Goal: Task Accomplishment & Management: Manage account settings

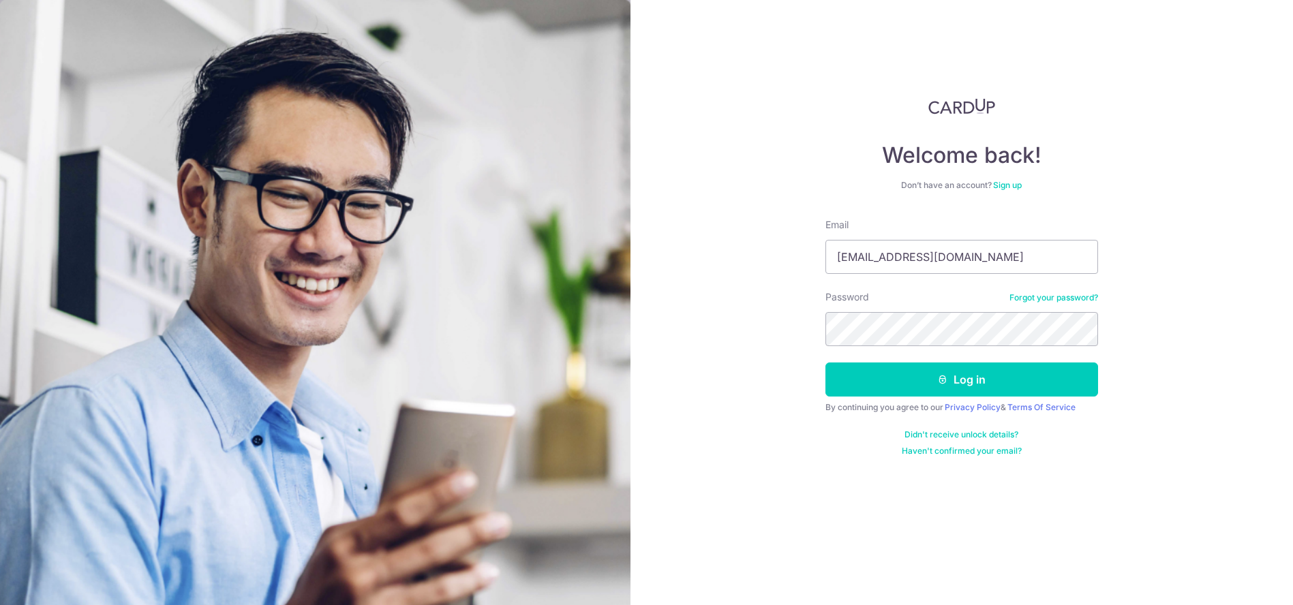
click at [941, 378] on icon "submit" at bounding box center [942, 379] width 11 height 11
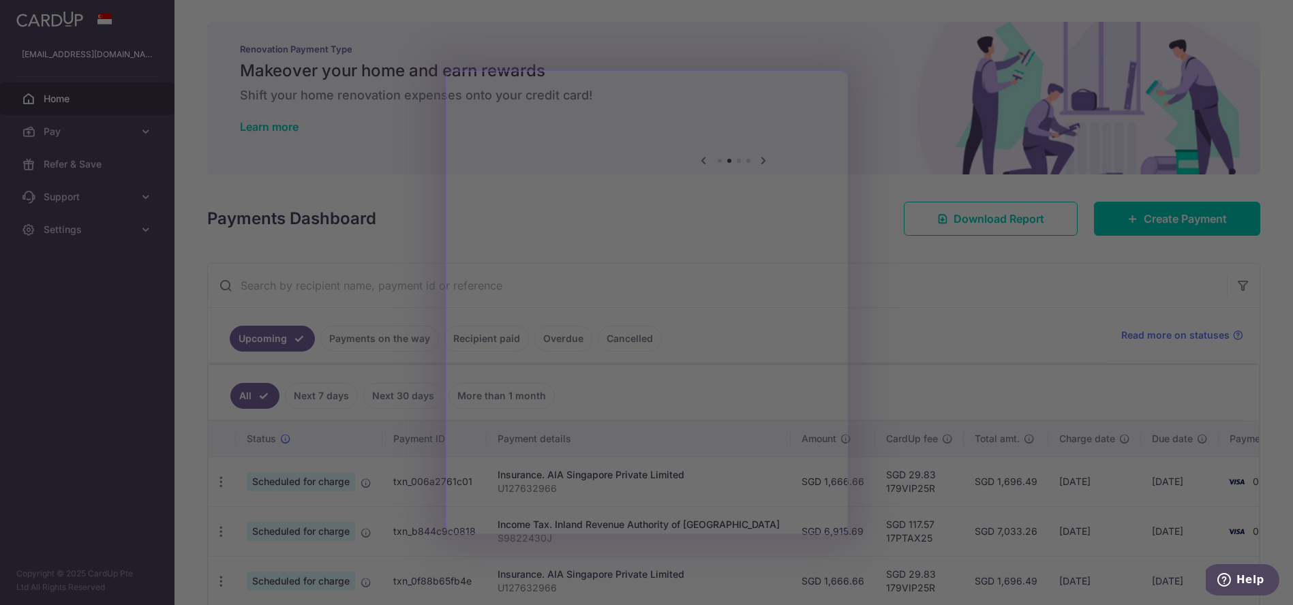
click at [946, 114] on div at bounding box center [652, 305] width 1305 height 611
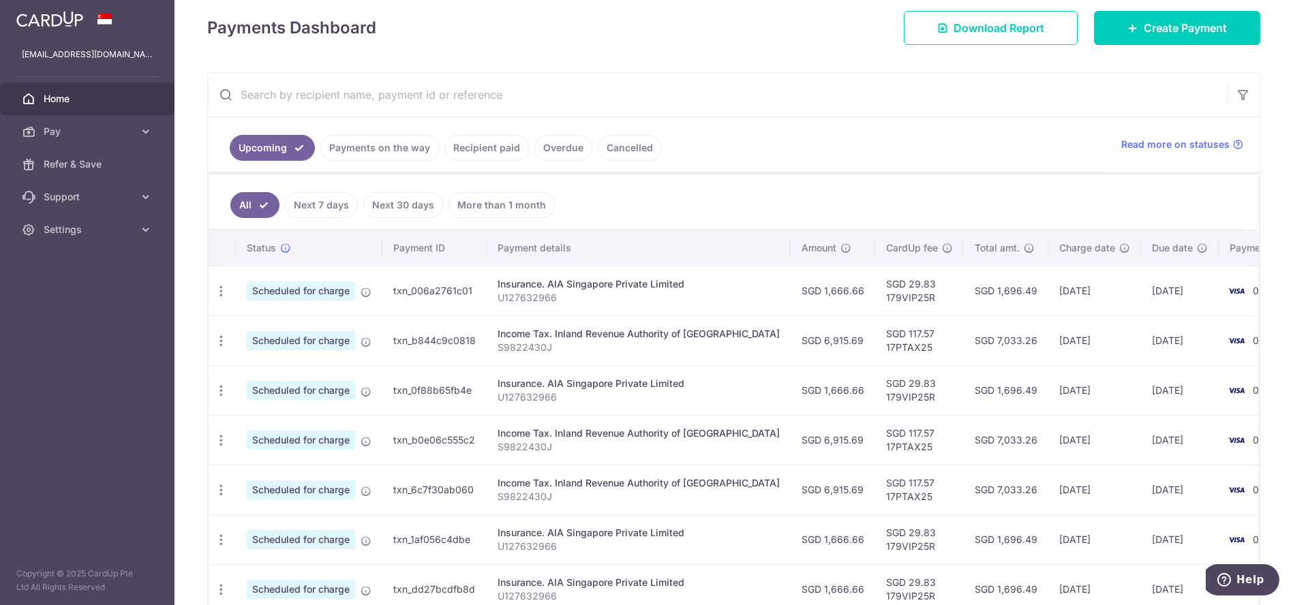
scroll to position [227, 0]
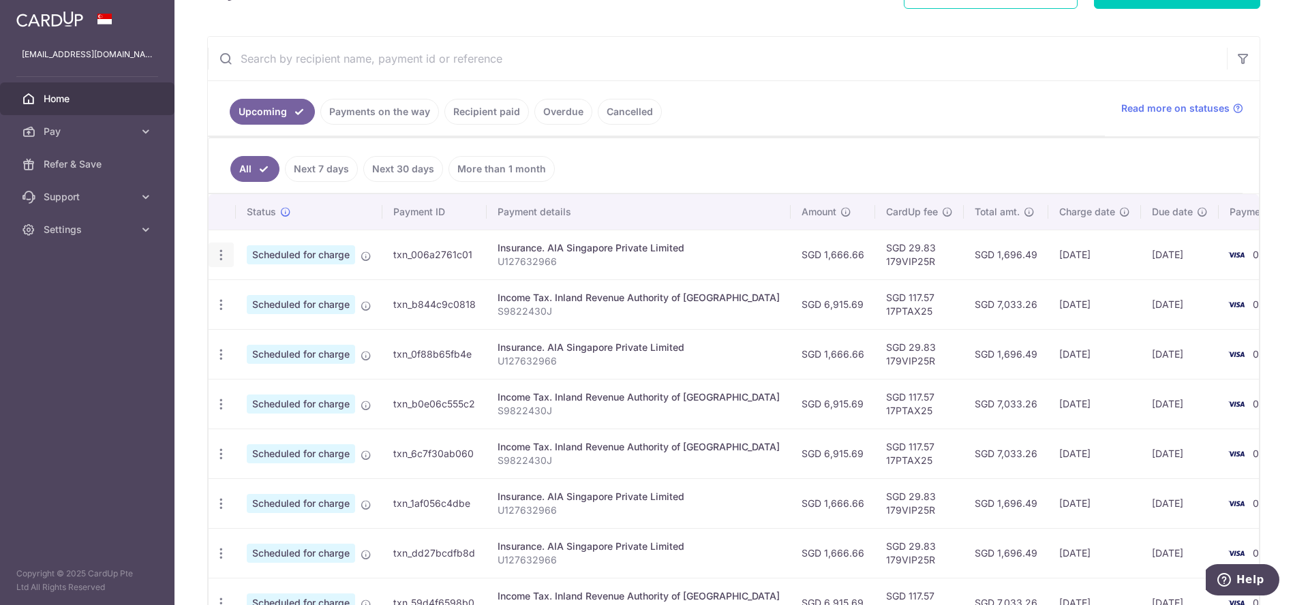
click at [230, 248] on div "Update payment Cancel payment" at bounding box center [220, 255] width 25 height 25
click at [219, 252] on icon "button" at bounding box center [221, 255] width 14 height 14
click at [249, 287] on span "Update payment" at bounding box center [293, 292] width 93 height 16
radio input "true"
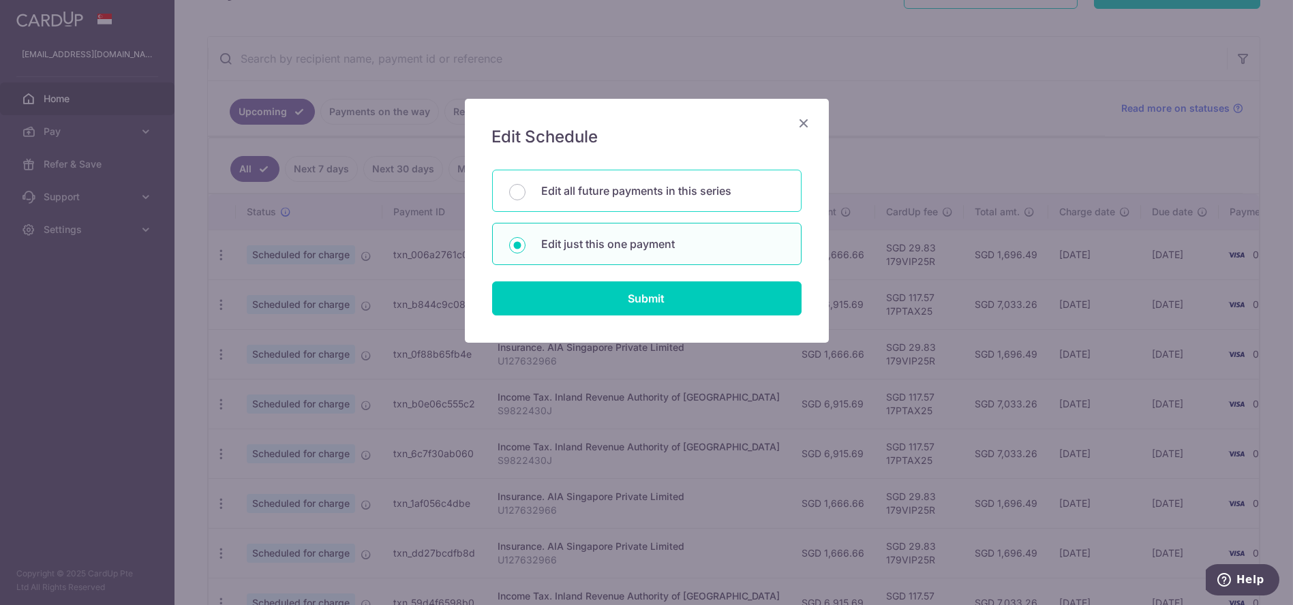
click at [681, 196] on p "Edit all future payments in this series" at bounding box center [663, 191] width 243 height 16
click at [525, 196] on input "Edit all future payments in this series" at bounding box center [517, 192] width 16 height 16
radio input "true"
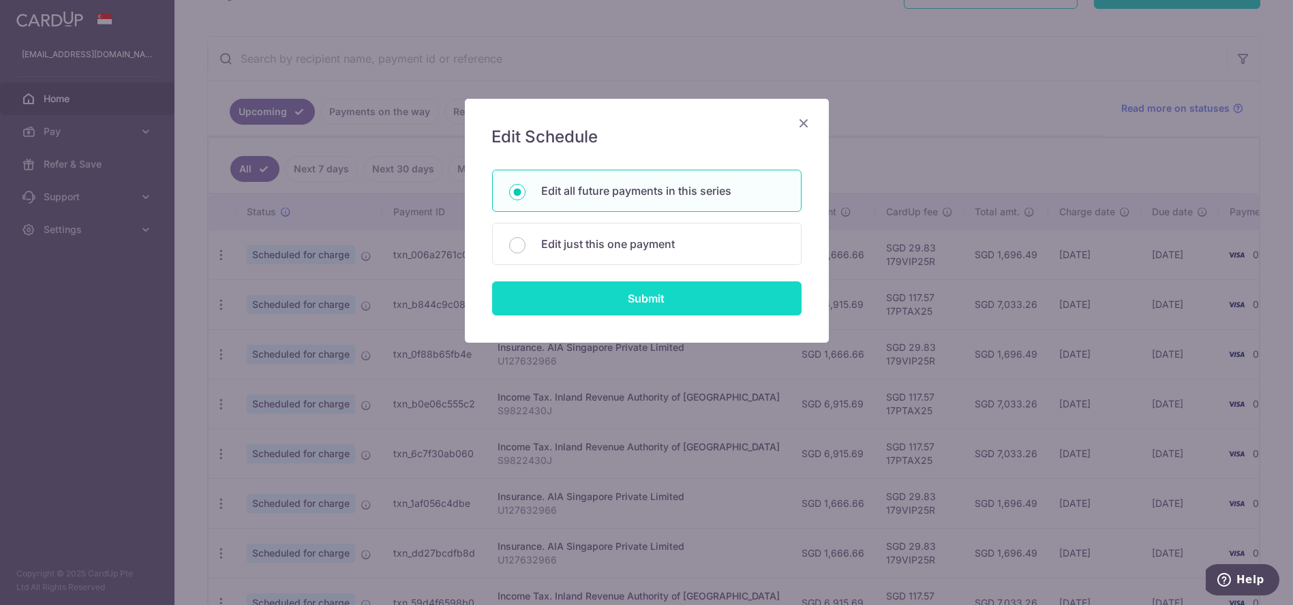
click at [651, 303] on input "Submit" at bounding box center [646, 298] width 309 height 34
radio input "true"
type input "1,666.66"
type input "U127632966"
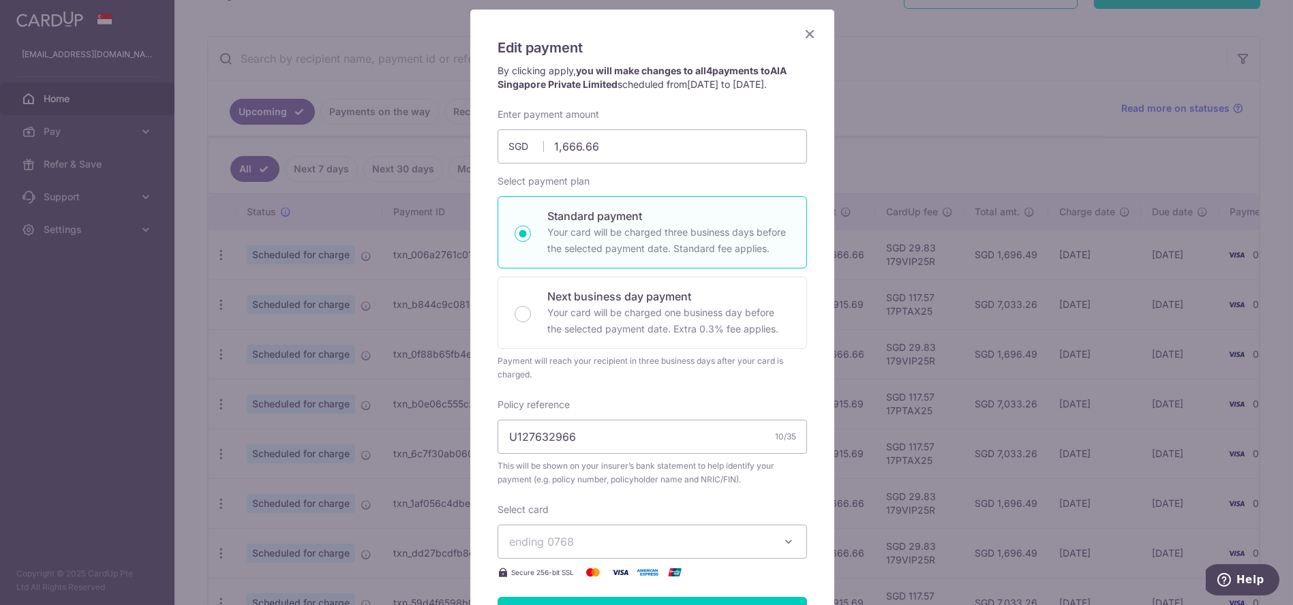
scroll to position [0, 0]
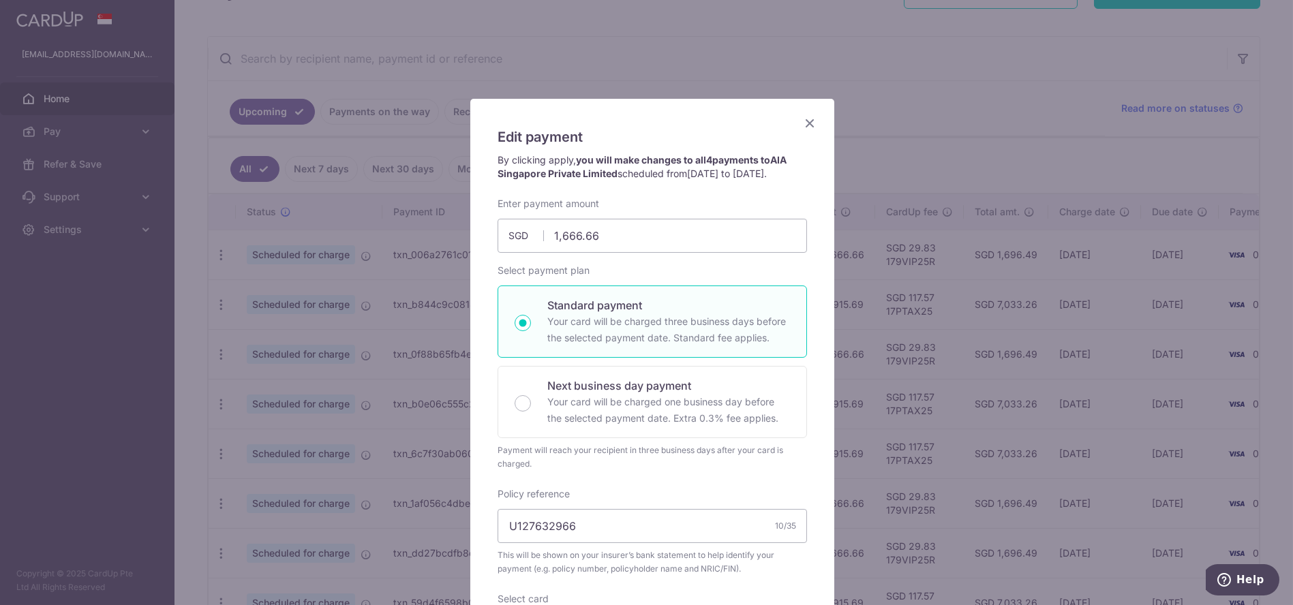
click at [808, 121] on icon "Close" at bounding box center [809, 122] width 16 height 17
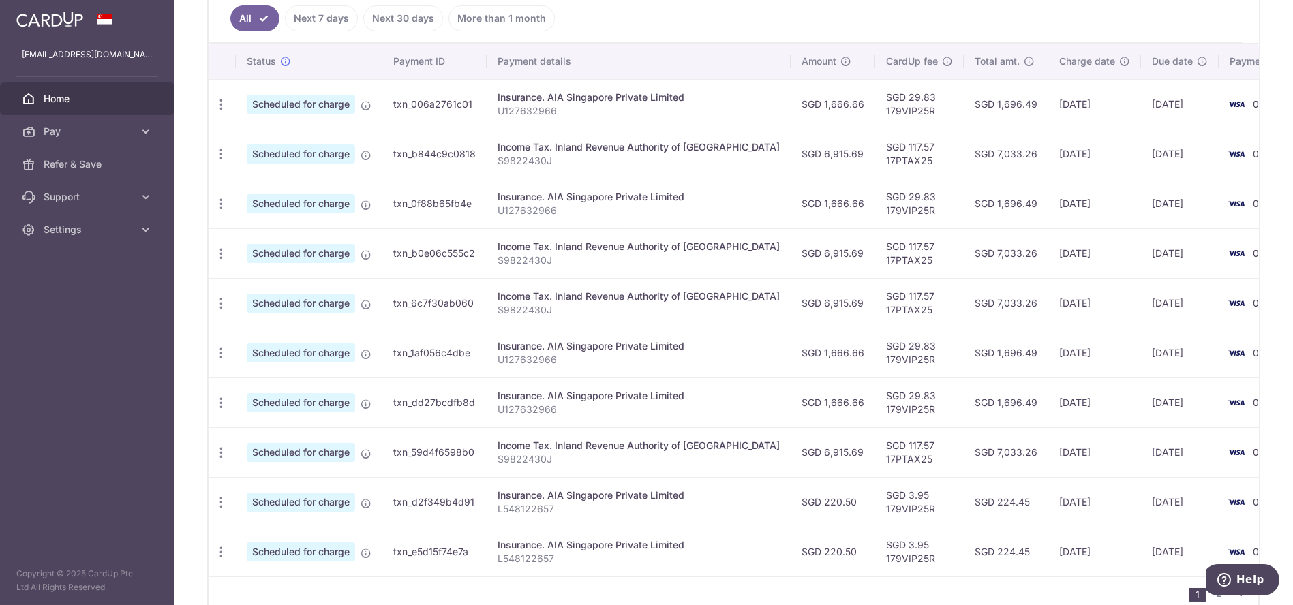
scroll to position [450, 0]
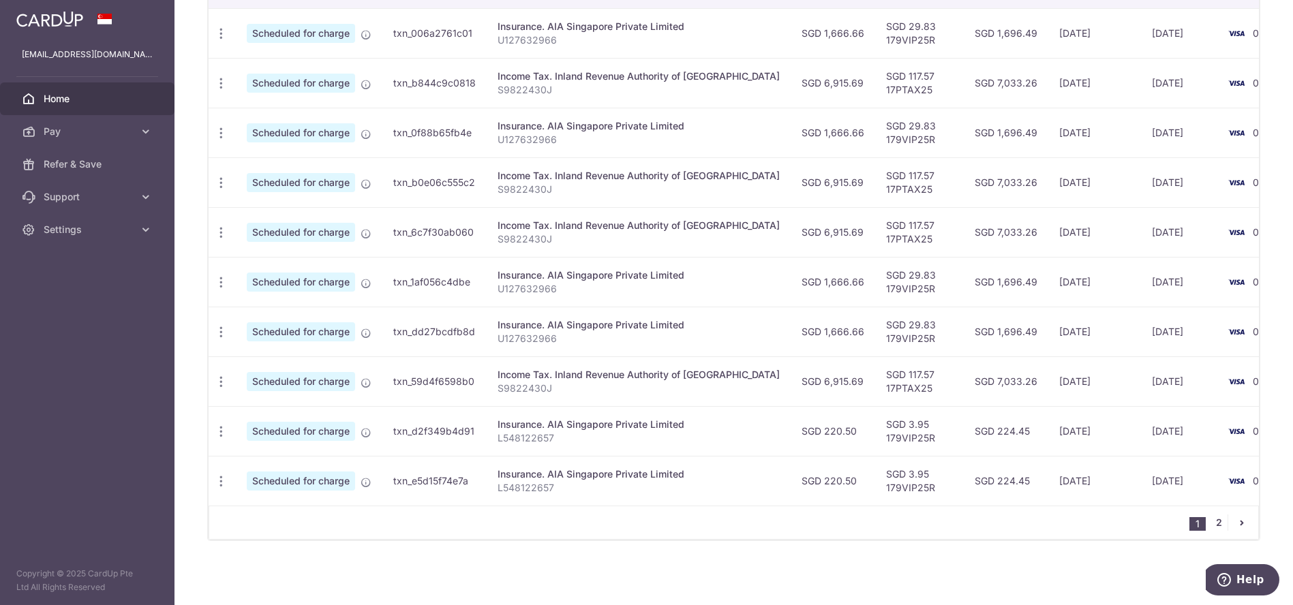
click at [1214, 521] on link "2" at bounding box center [1219, 522] width 16 height 16
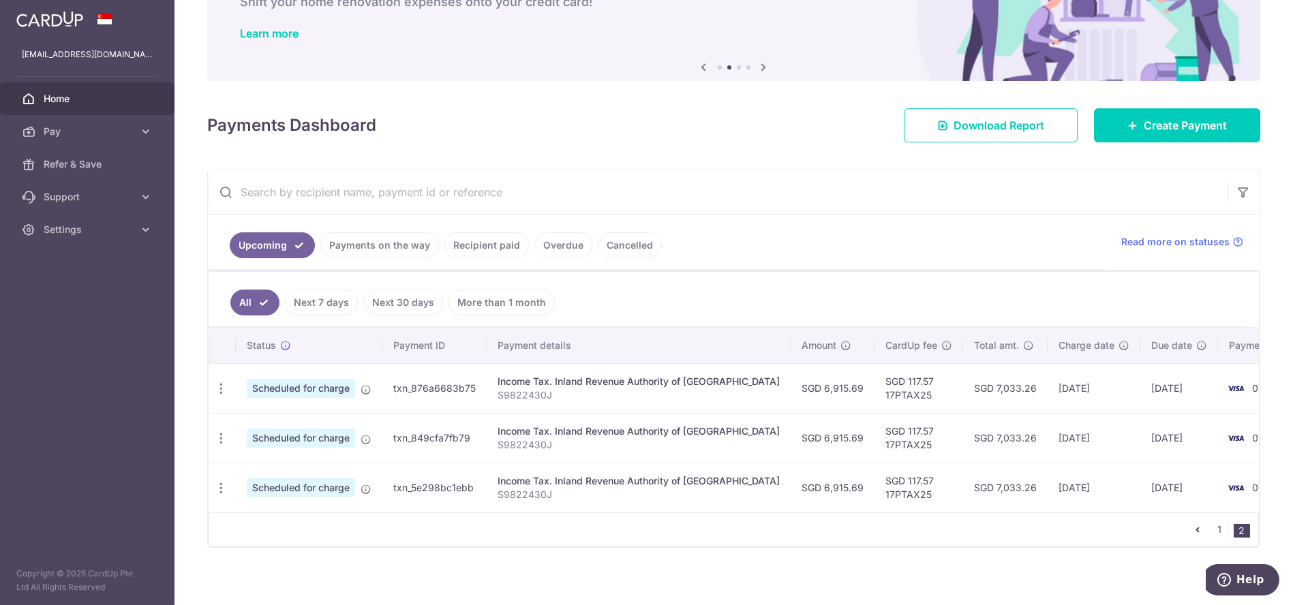
scroll to position [104, 0]
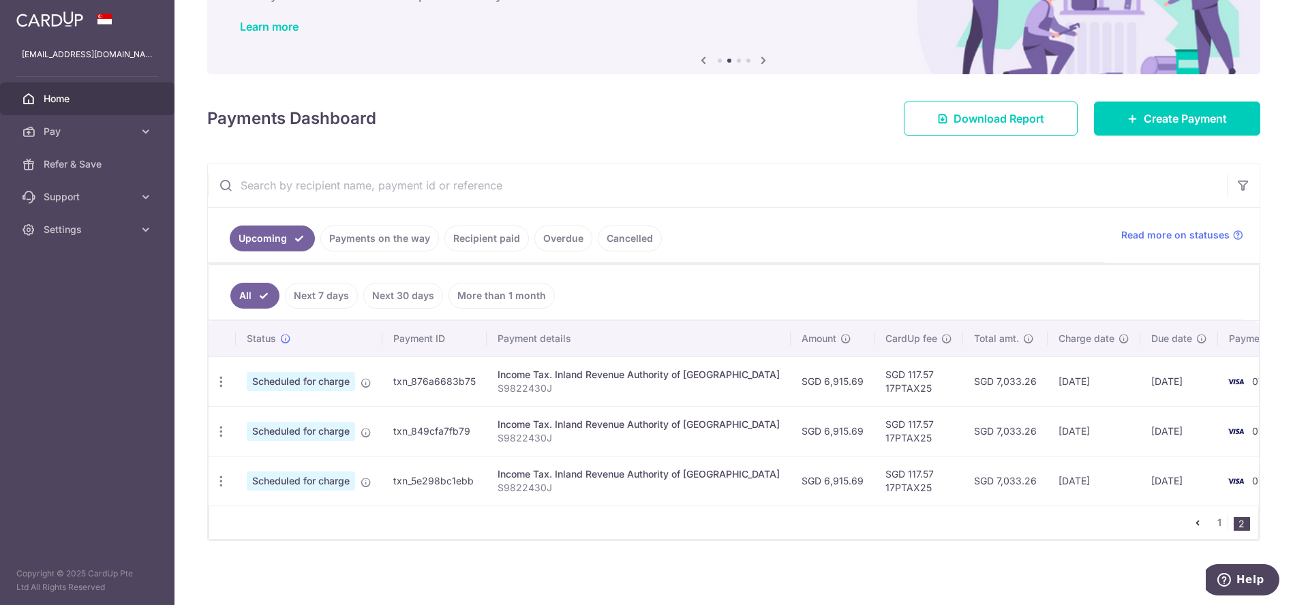
click at [1215, 531] on nav "1 2" at bounding box center [1223, 522] width 69 height 33
click at [1214, 524] on link "1" at bounding box center [1219, 522] width 16 height 16
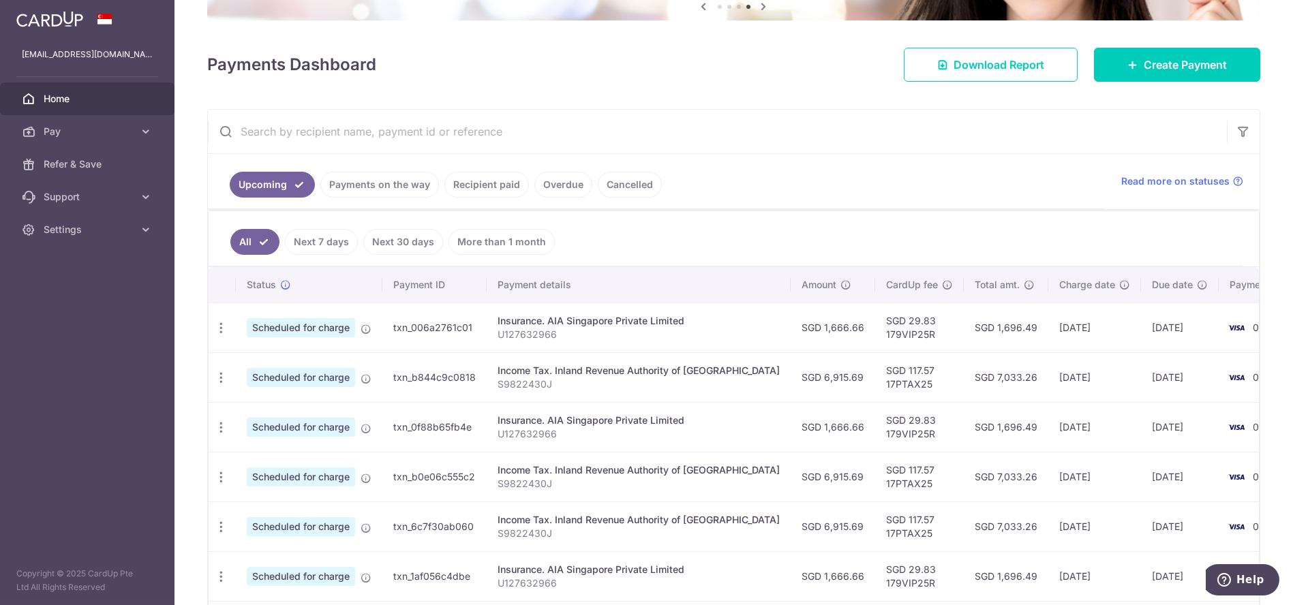
scroll to position [151, 0]
